Goal: Task Accomplishment & Management: Use online tool/utility

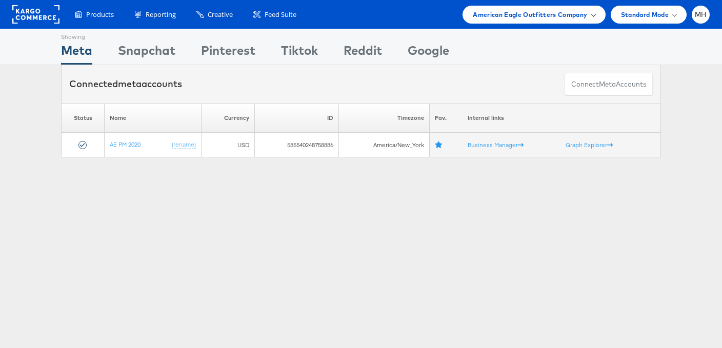
click at [508, 14] on span "American Eagle Outfitters Company" at bounding box center [530, 14] width 114 height 11
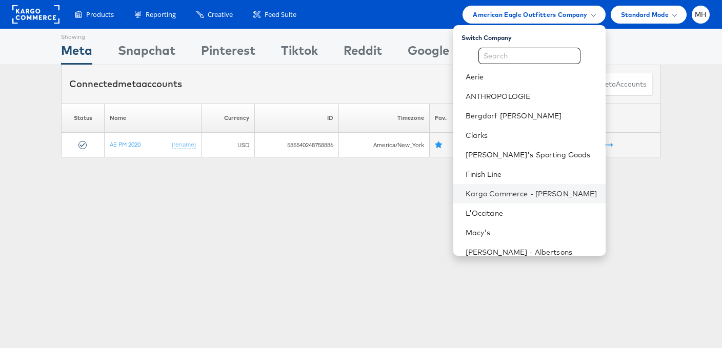
scroll to position [39, 0]
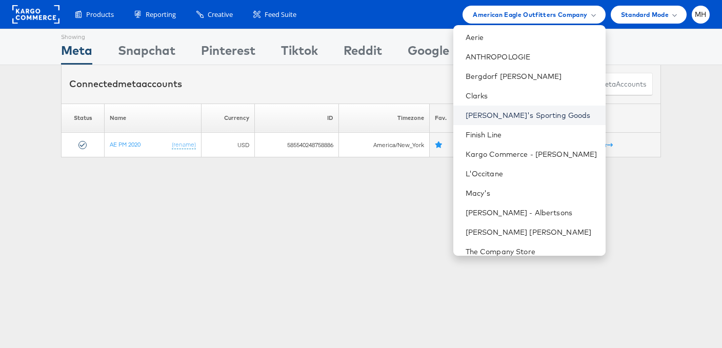
click at [530, 114] on link "[PERSON_NAME]'s Sporting Goods" at bounding box center [531, 115] width 132 height 10
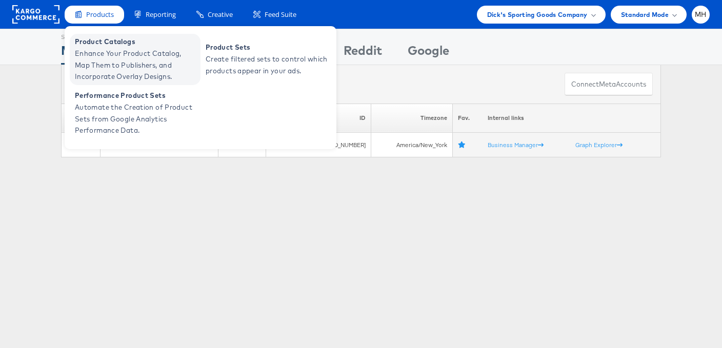
click at [131, 58] on span "Enhance Your Product Catalog, Map Them to Publishers, and Incorporate Overlay D…" at bounding box center [136, 65] width 123 height 35
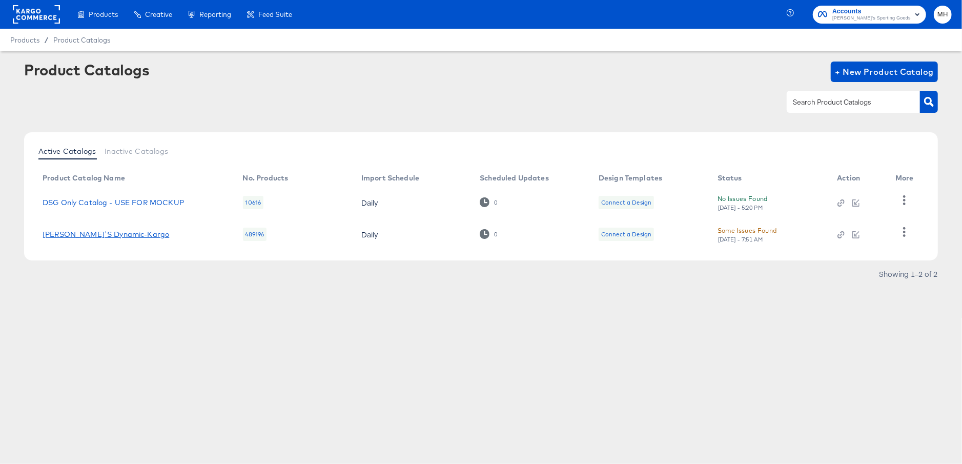
click at [109, 234] on link "[PERSON_NAME]'S Dynamic-Kargo" at bounding box center [106, 234] width 127 height 8
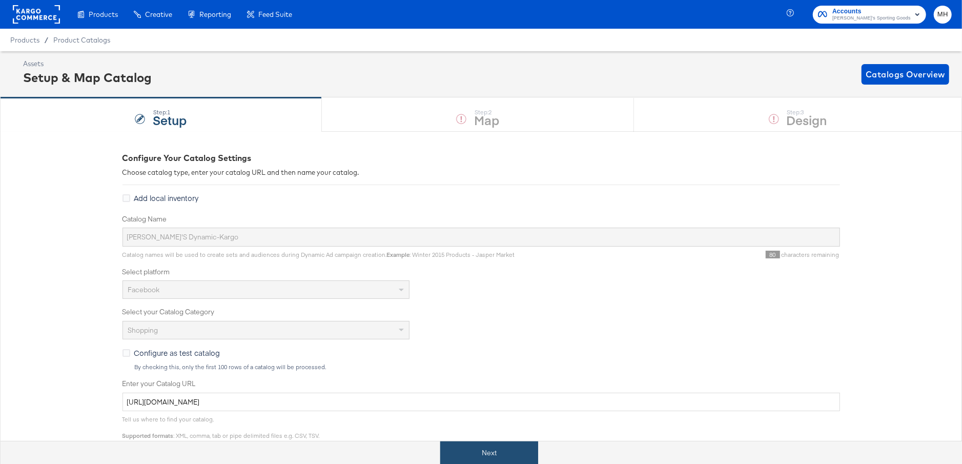
click at [496, 451] on button "Next" at bounding box center [489, 452] width 98 height 23
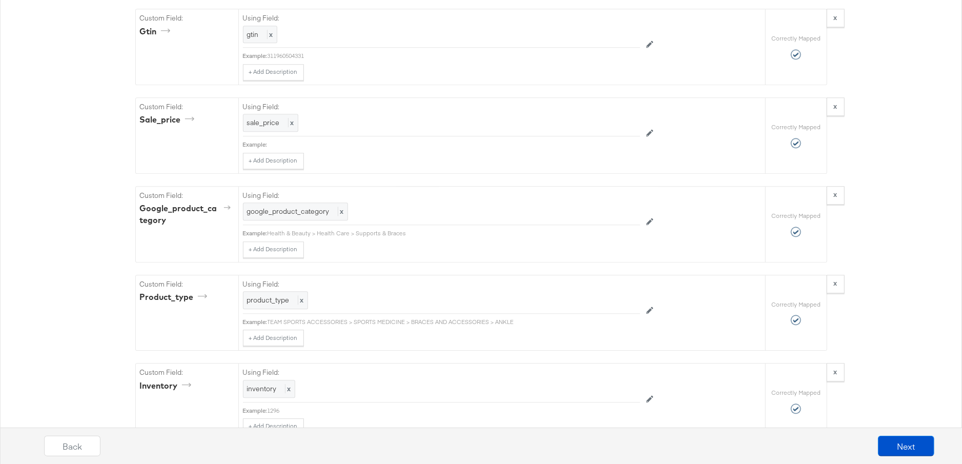
scroll to position [2193, 0]
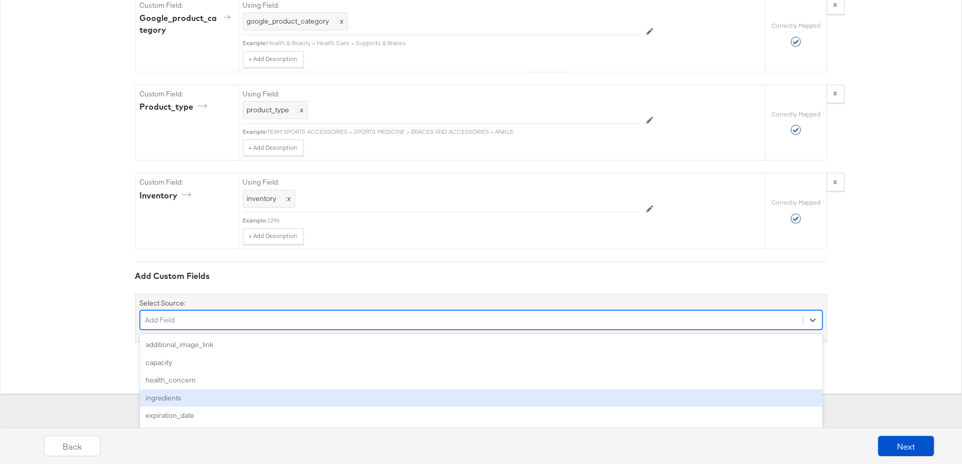
click at [199, 330] on div "option ingredients focused, 4 of 155. 155 results available. Use Up and Down to…" at bounding box center [481, 319] width 683 height 19
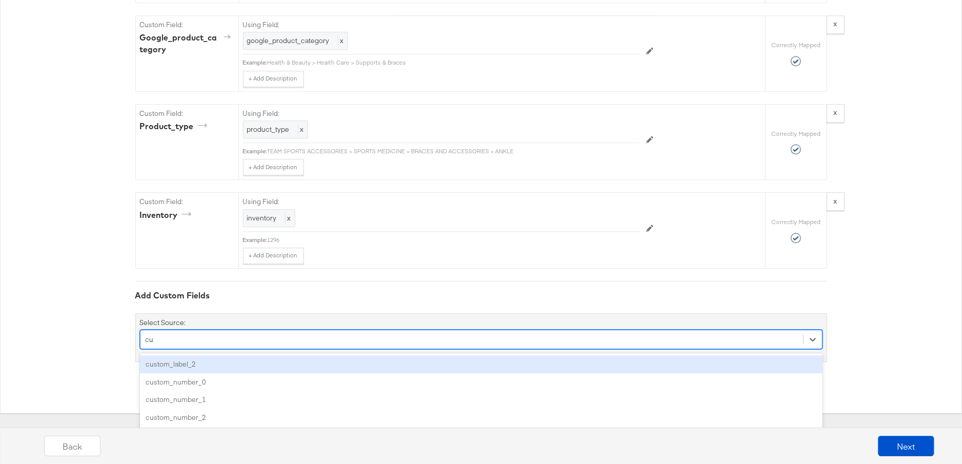
scroll to position [2236, 0]
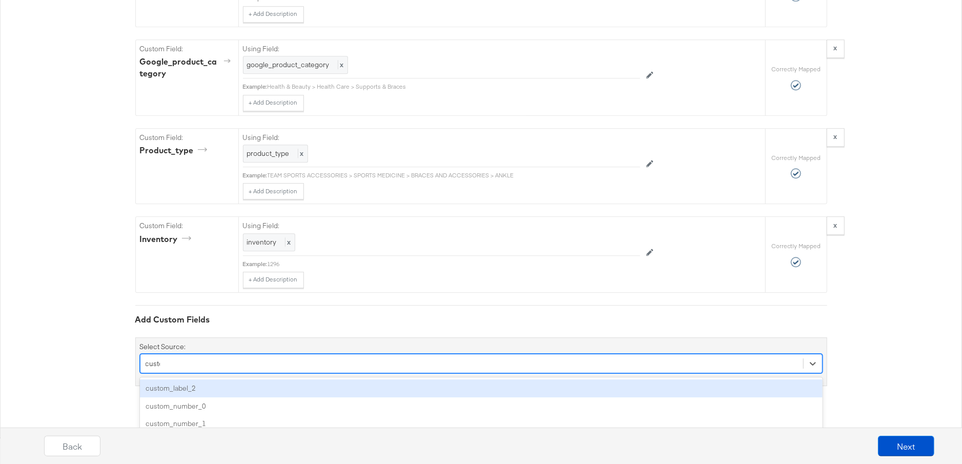
type input "custom"
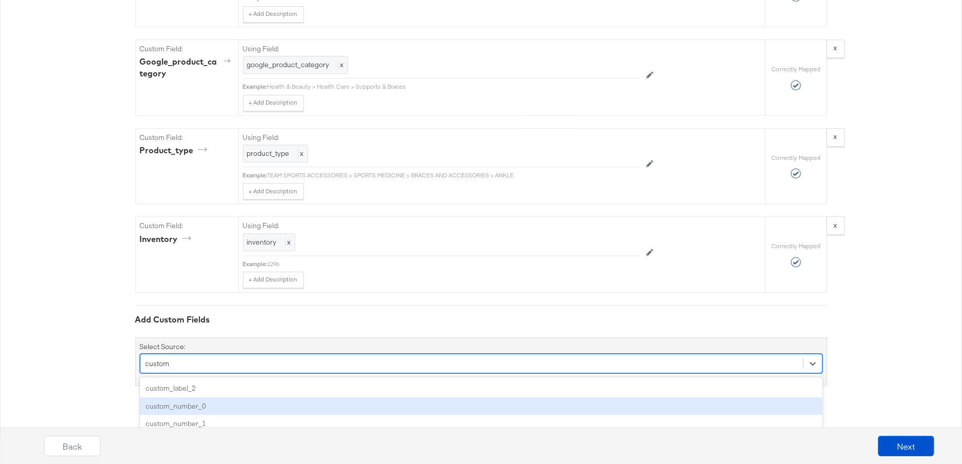
click at [211, 397] on div "custom_number_0" at bounding box center [481, 406] width 683 height 18
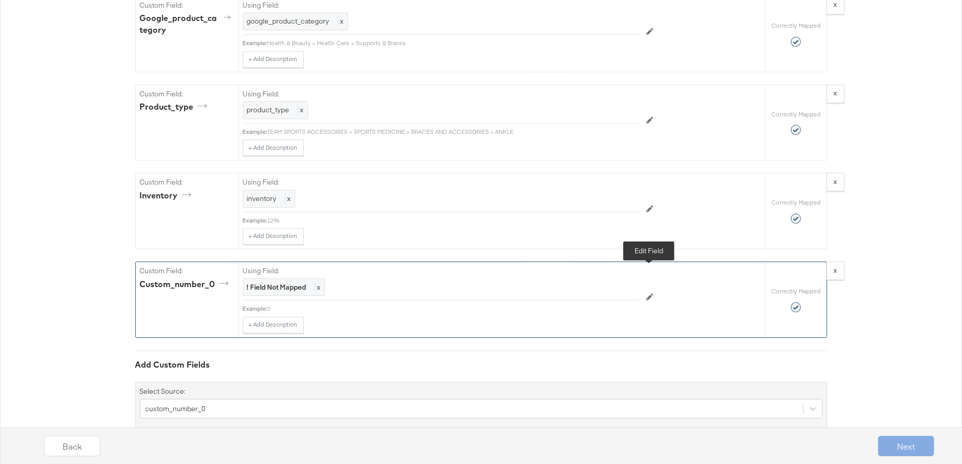
click at [651, 294] on icon at bounding box center [649, 297] width 7 height 7
click at [598, 281] on div at bounding box center [617, 288] width 38 height 15
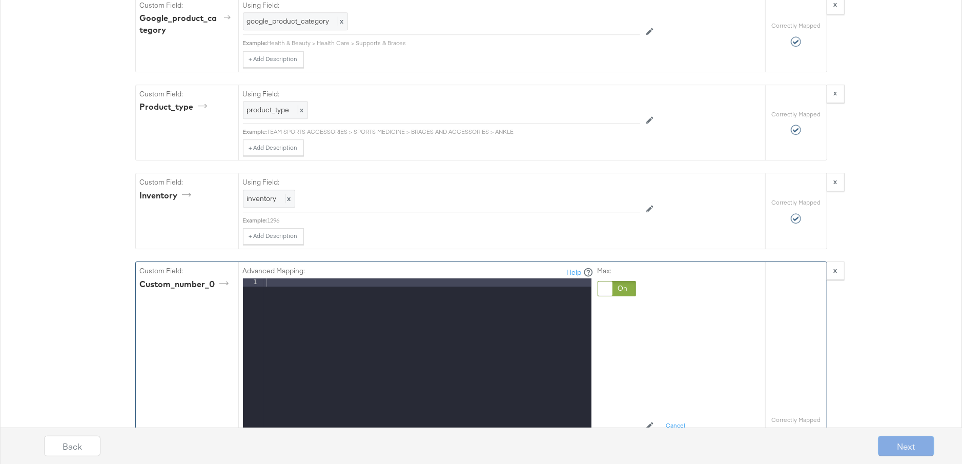
click at [435, 278] on div at bounding box center [428, 414] width 328 height 273
click at [317, 278] on div "{{{ star_rating }}}" at bounding box center [428, 414] width 328 height 273
click at [277, 278] on div "{{{ star_rating "}}}" at bounding box center [428, 414] width 328 height 273
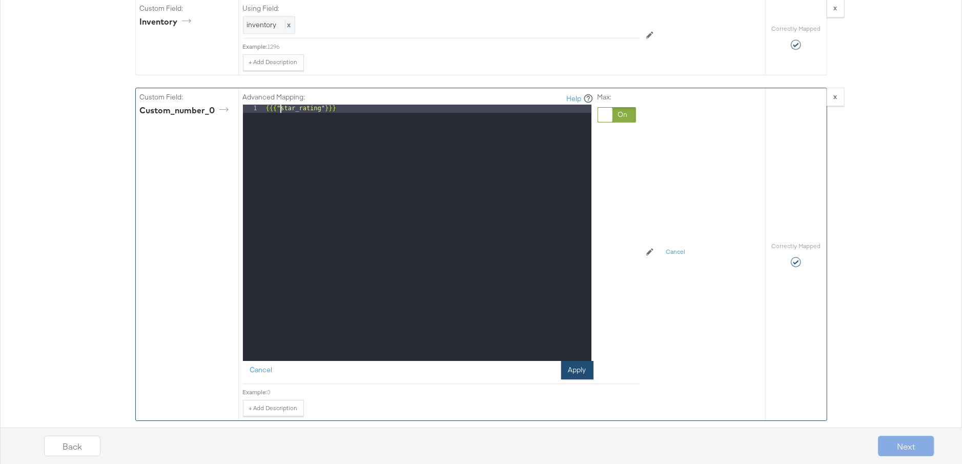
click at [577, 361] on button "Apply" at bounding box center [577, 370] width 32 height 18
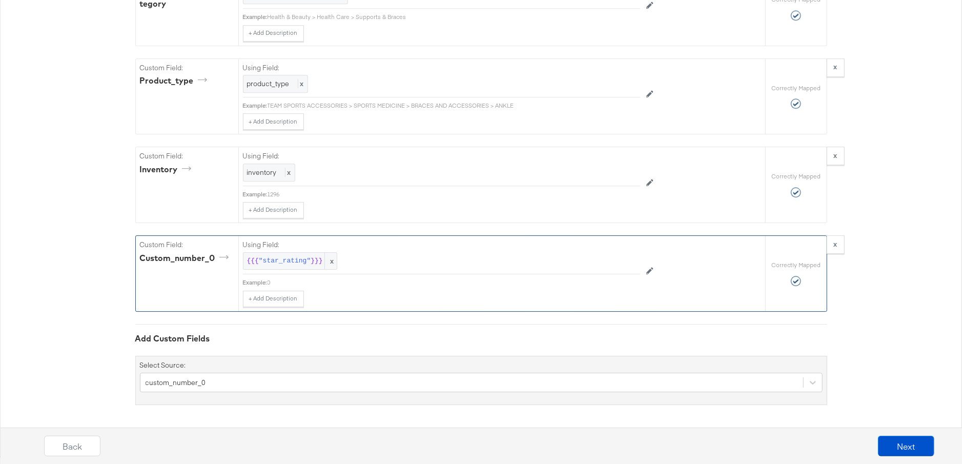
scroll to position [2281, 0]
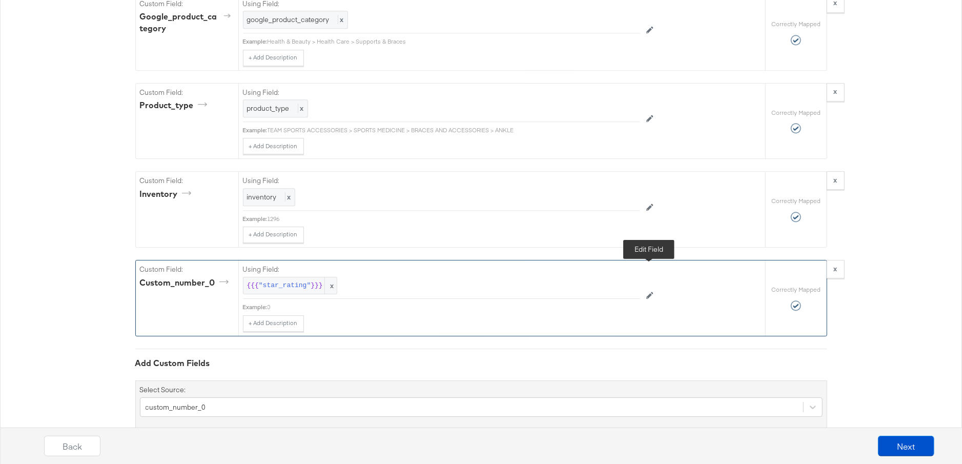
click at [649, 292] on icon at bounding box center [649, 295] width 7 height 7
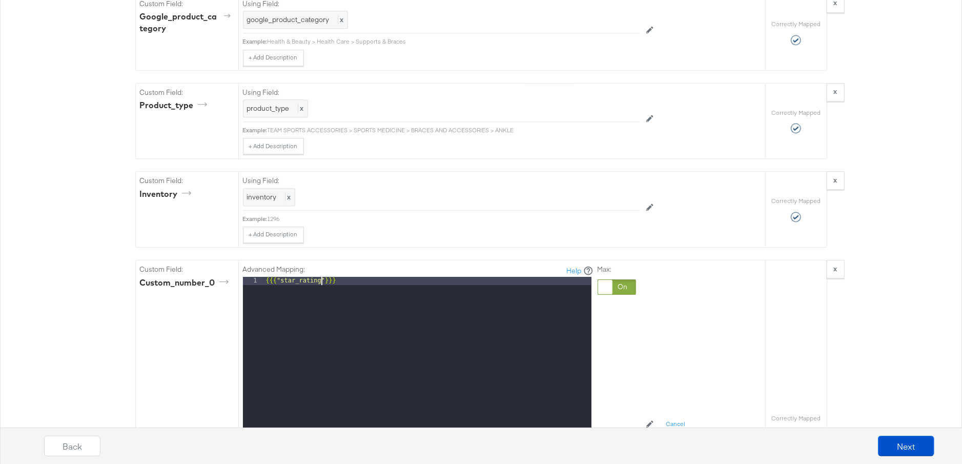
click at [321, 277] on div "{{{ "star_rating" }}}" at bounding box center [428, 413] width 328 height 273
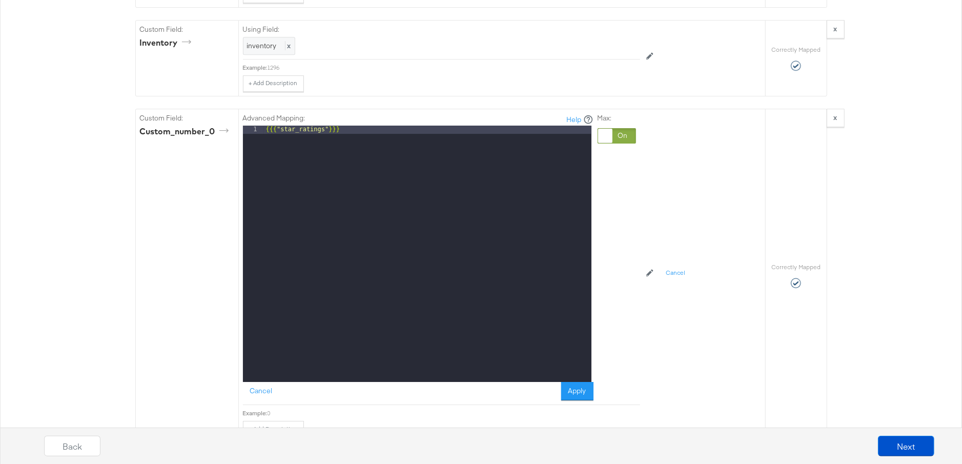
scroll to position [2453, 0]
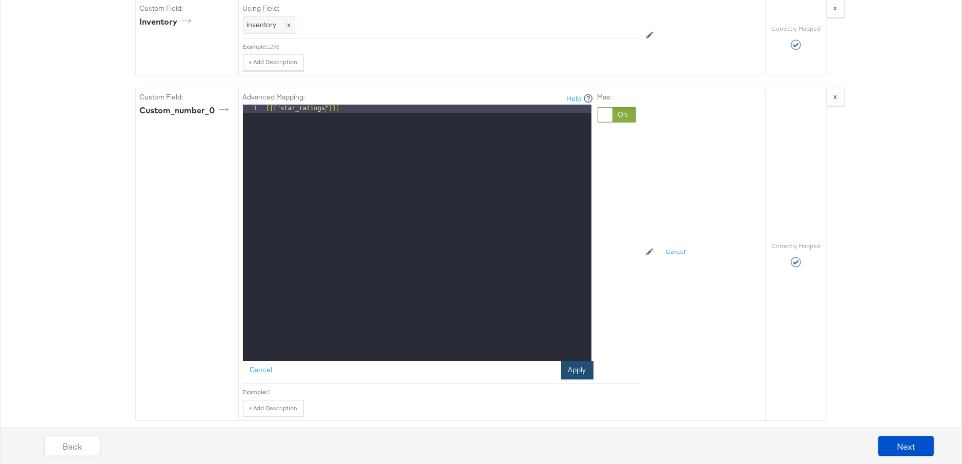
click at [579, 361] on button "Apply" at bounding box center [577, 370] width 32 height 18
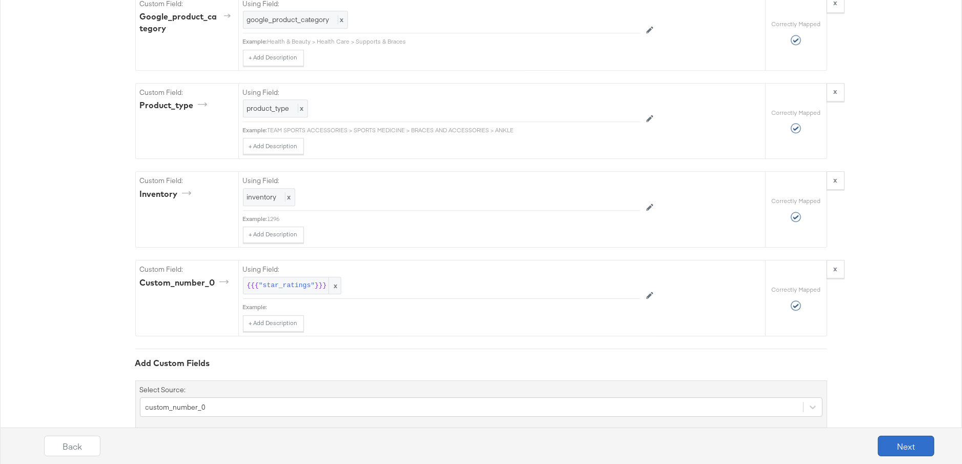
click at [902, 447] on button "Next" at bounding box center [906, 446] width 56 height 21
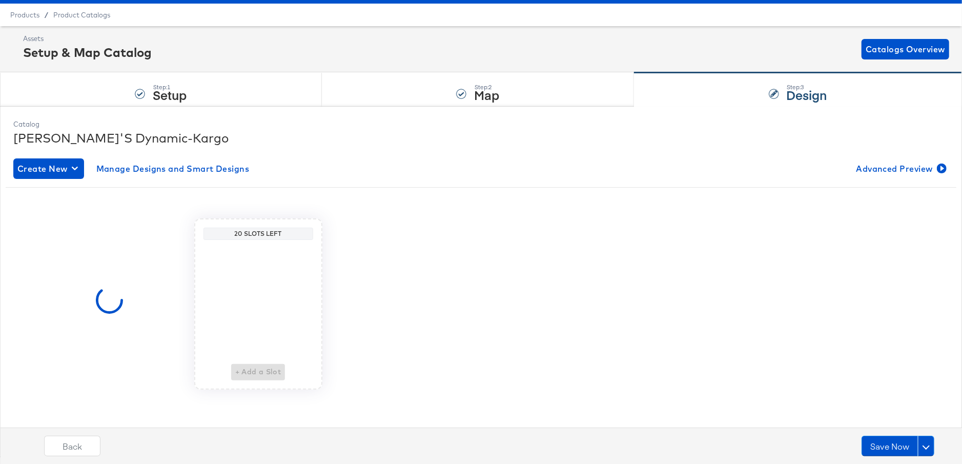
scroll to position [0, 0]
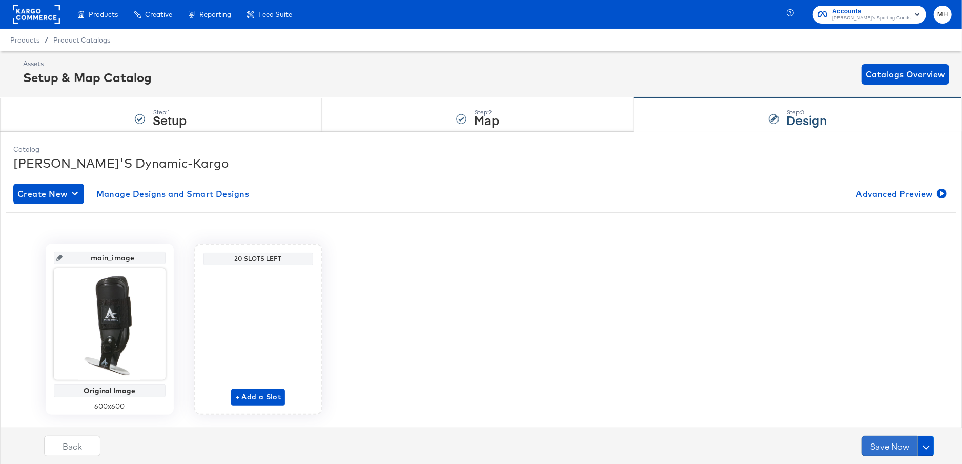
click at [887, 449] on button "Save Now" at bounding box center [890, 446] width 56 height 21
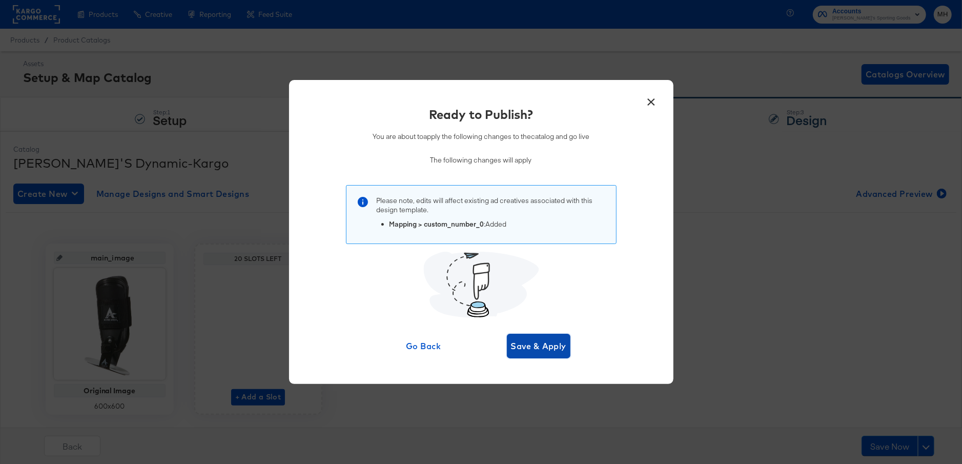
click at [525, 352] on span "Save & Apply" at bounding box center [539, 346] width 56 height 14
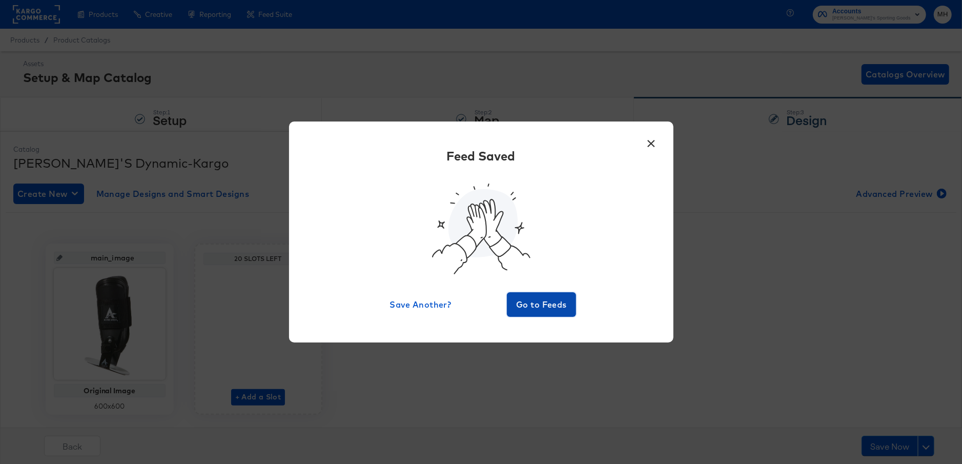
click at [542, 309] on span "Go to Feeds" at bounding box center [542, 304] width 62 height 14
